Goal: Information Seeking & Learning: Check status

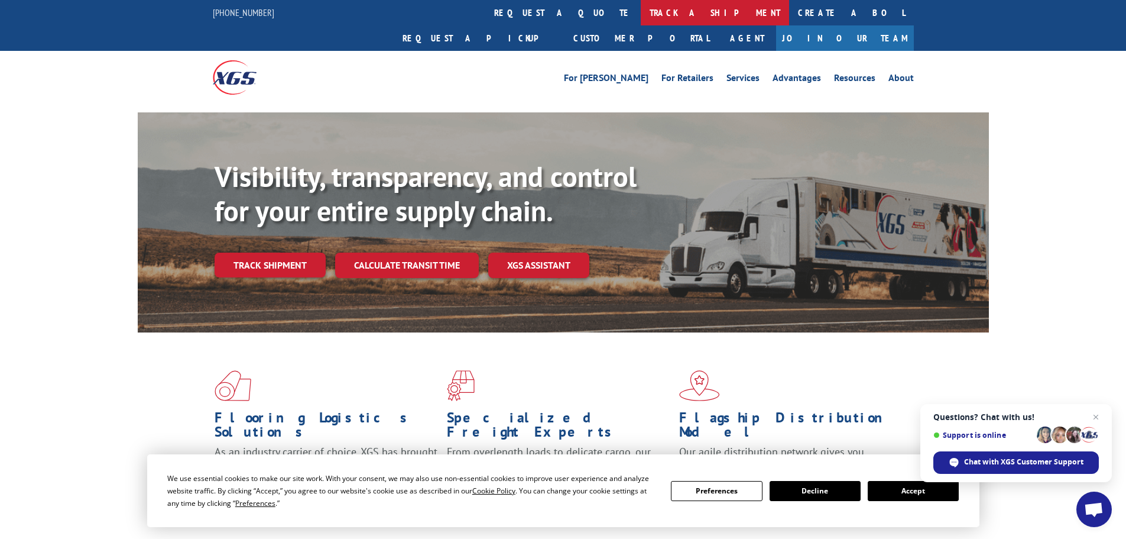
click at [641, 14] on link "track a shipment" at bounding box center [715, 12] width 148 height 25
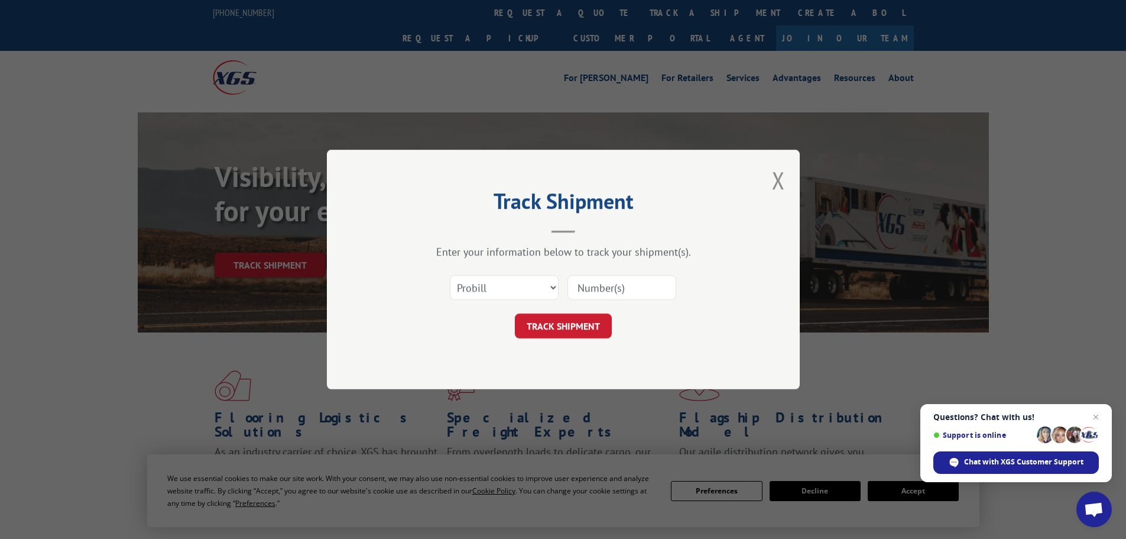
click at [643, 291] on input at bounding box center [622, 287] width 109 height 25
paste input "5522263"
type input "5522263"
click at [505, 283] on select "Select category... Probill BOL PO" at bounding box center [504, 287] width 109 height 25
select select "bol"
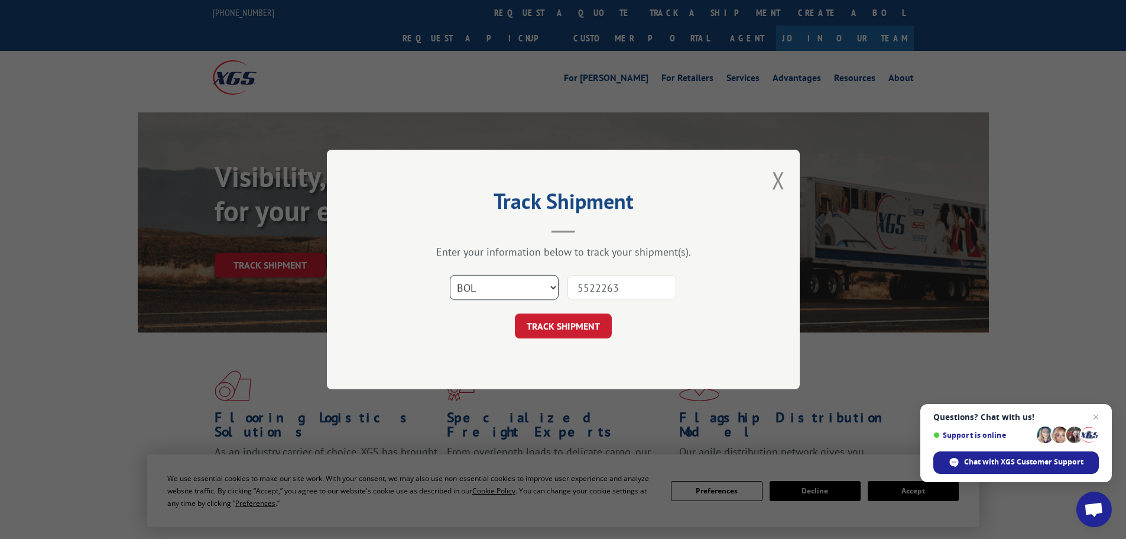
click at [450, 275] on select "Select category... Probill BOL PO" at bounding box center [504, 287] width 109 height 25
click at [600, 329] on button "TRACK SHIPMENT" at bounding box center [563, 325] width 97 height 25
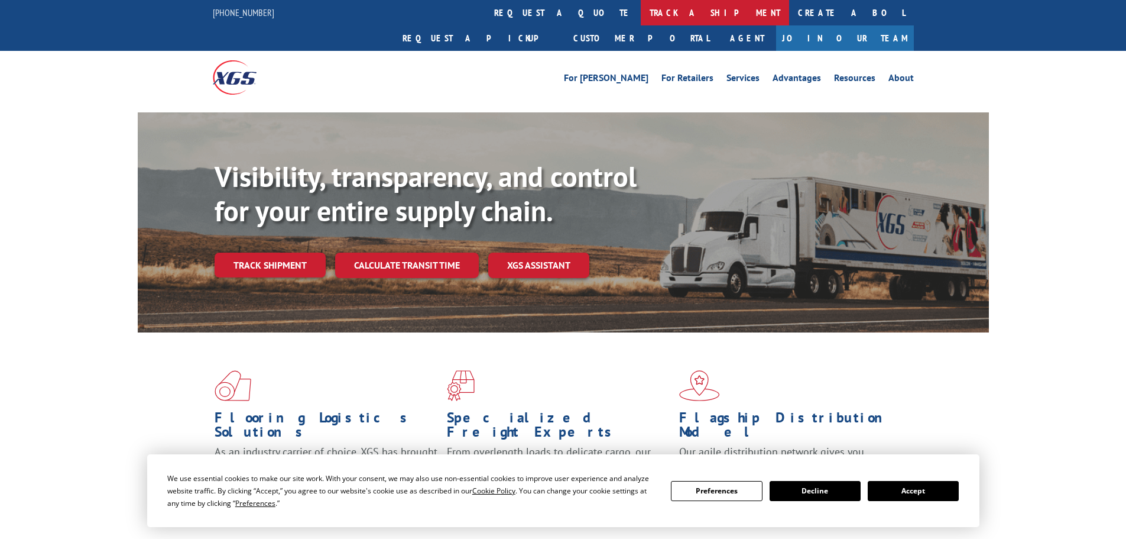
click at [641, 13] on link "track a shipment" at bounding box center [715, 12] width 148 height 25
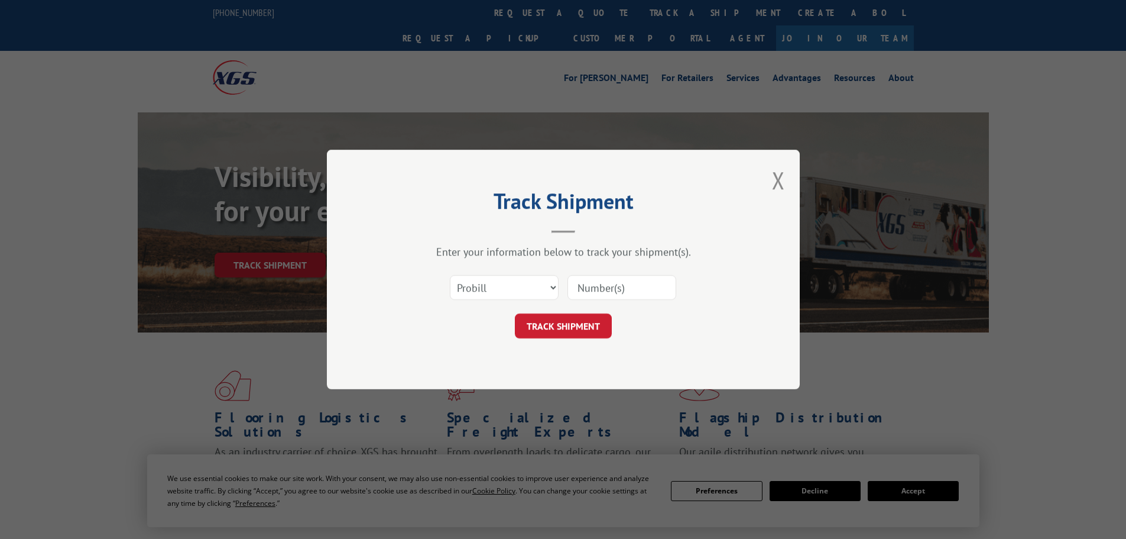
click at [642, 289] on input at bounding box center [622, 287] width 109 height 25
paste input "17523226"
type input "17523226"
click at [580, 330] on button "TRACK SHIPMENT" at bounding box center [563, 325] width 97 height 25
